Goal: Transaction & Acquisition: Register for event/course

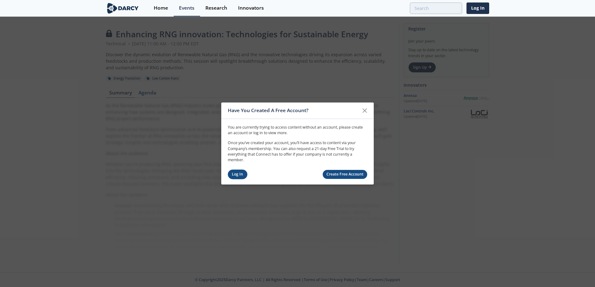
click at [242, 175] on link "Log In" at bounding box center [238, 175] width 20 height 10
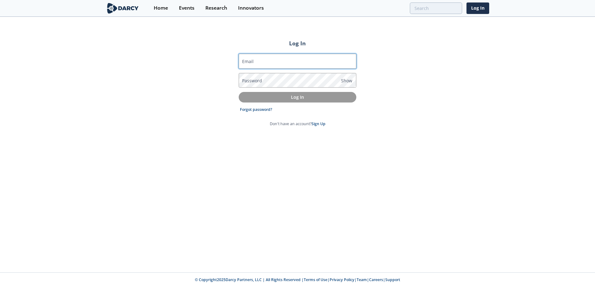
click at [257, 61] on input "Email" at bounding box center [298, 61] width 118 height 15
click at [477, 10] on link "Log In" at bounding box center [477, 8] width 23 height 12
click at [310, 68] on input "Email" at bounding box center [298, 61] width 118 height 15
click at [310, 64] on input "Email" at bounding box center [298, 61] width 118 height 15
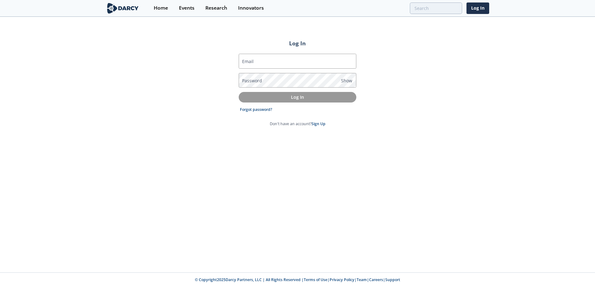
click at [133, 7] on img at bounding box center [123, 8] width 34 height 11
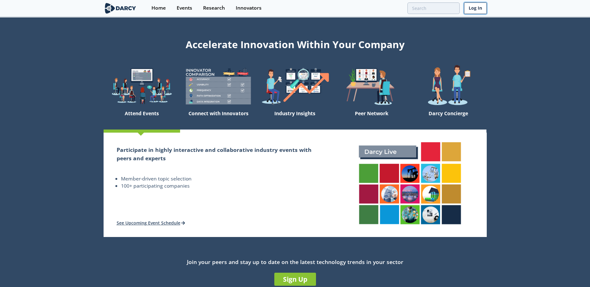
click at [468, 10] on link "Log In" at bounding box center [475, 8] width 23 height 12
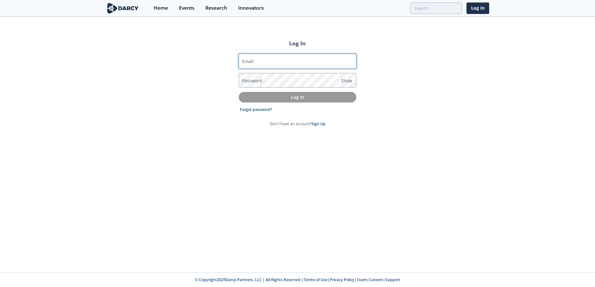
click at [273, 61] on input "Email" at bounding box center [298, 61] width 118 height 15
type input "h"
type input "[PERSON_NAME][EMAIL_ADDRESS][DOMAIN_NAME]"
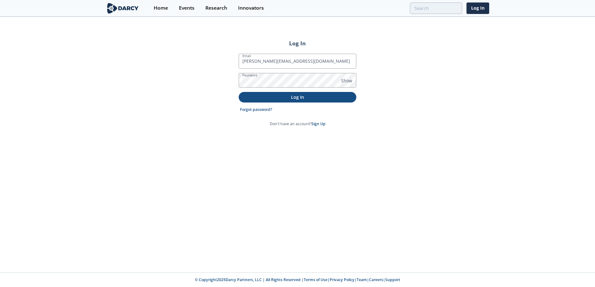
click at [290, 100] on p "Log In" at bounding box center [297, 97] width 109 height 7
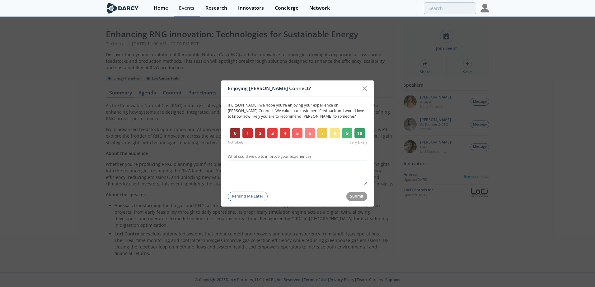
click at [333, 134] on button "8" at bounding box center [334, 133] width 10 height 10
click at [357, 132] on button "10" at bounding box center [359, 133] width 11 height 10
click at [361, 197] on button "Submit" at bounding box center [356, 196] width 21 height 9
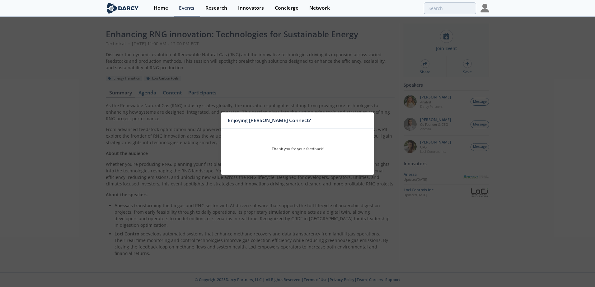
click at [329, 91] on div "Enjoying [PERSON_NAME] Connect? Thank you for your feedback!" at bounding box center [297, 143] width 595 height 287
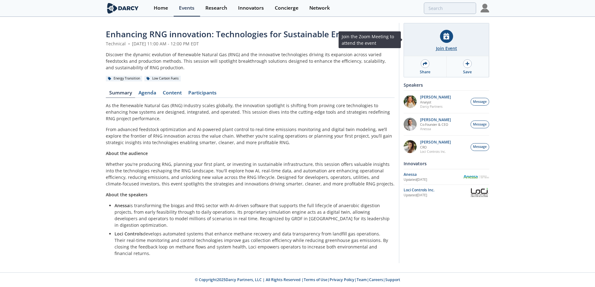
click at [447, 51] on div "Join Event" at bounding box center [446, 48] width 21 height 7
